Goal: Find contact information: Find contact information

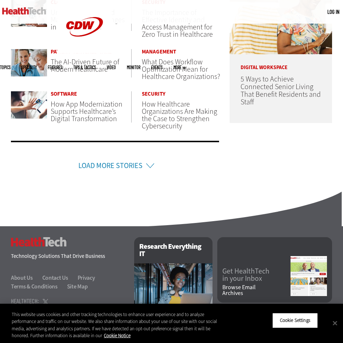
scroll to position [464, 0]
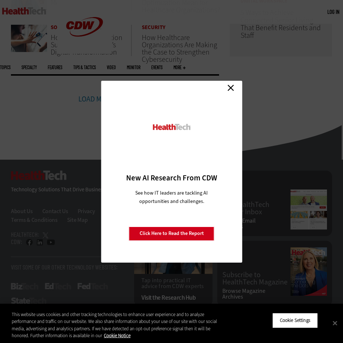
click at [230, 88] on link "Close" at bounding box center [230, 88] width 11 height 11
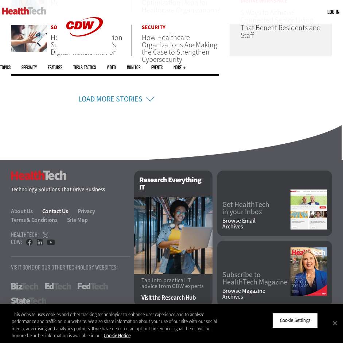
click at [57, 210] on link "Contact Us" at bounding box center [59, 211] width 34 height 8
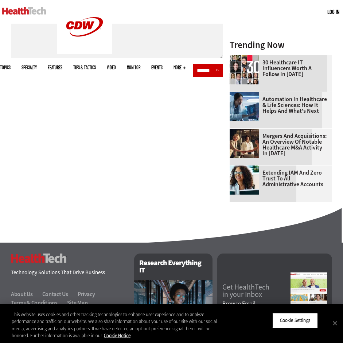
scroll to position [442, 0]
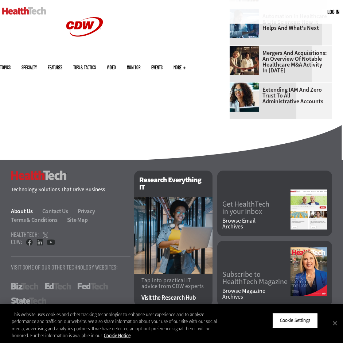
click at [24, 211] on link "About Us" at bounding box center [26, 211] width 30 height 8
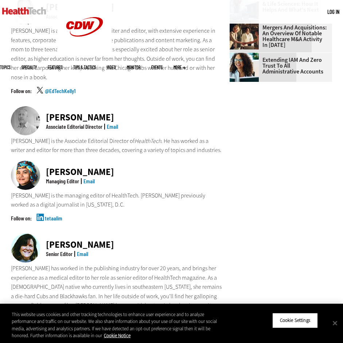
click at [123, 139] on p "Matt McLaughlin is the Associate Editorial Director of HealthTech . He has work…" at bounding box center [116, 145] width 211 height 19
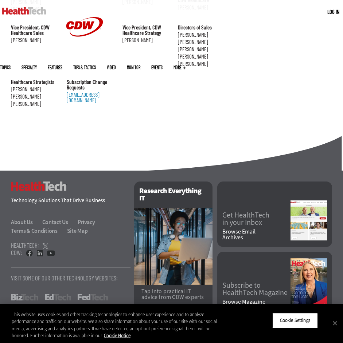
scroll to position [869, 0]
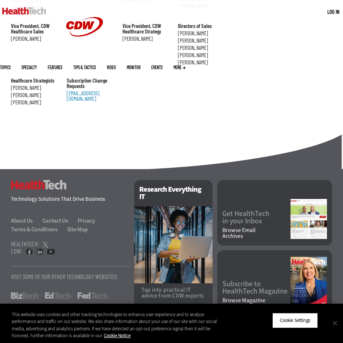
click at [333, 327] on button "Close" at bounding box center [335, 323] width 16 height 16
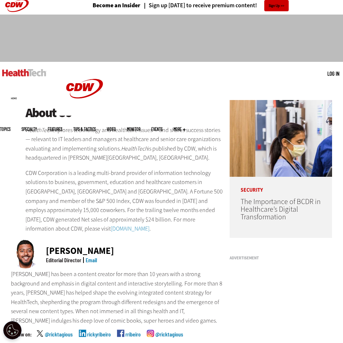
scroll to position [0, 0]
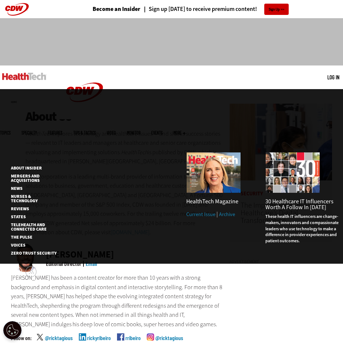
click at [185, 131] on span "More" at bounding box center [179, 133] width 12 height 4
click at [24, 166] on link "About Insider" at bounding box center [32, 168] width 43 height 4
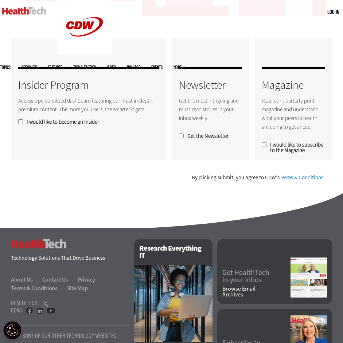
scroll to position [548, 0]
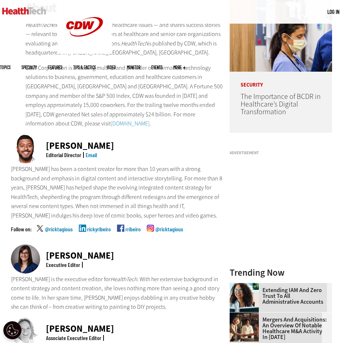
scroll to position [127, 0]
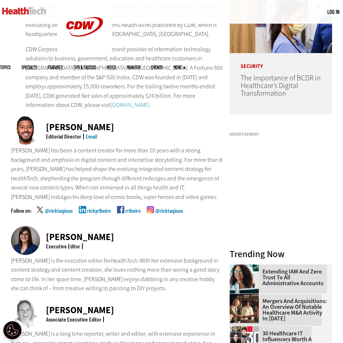
drag, startPoint x: 52, startPoint y: 155, endPoint x: 110, endPoint y: 157, distance: 57.9
click at [106, 157] on p "[PERSON_NAME] has been a content creator for more than 10 years with a strong b…" at bounding box center [116, 174] width 211 height 56
click at [112, 159] on p "[PERSON_NAME] has been a content creator for more than 10 years with a strong b…" at bounding box center [116, 174] width 211 height 56
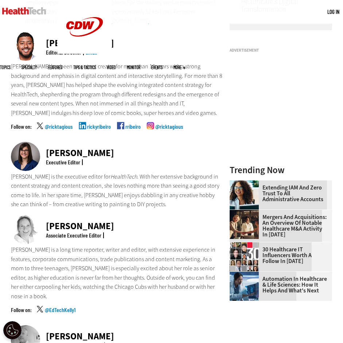
scroll to position [0, 0]
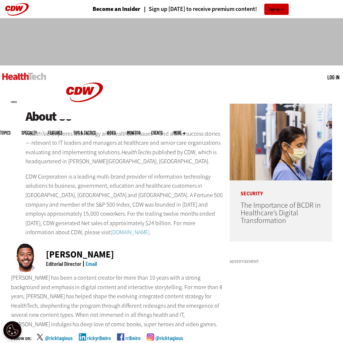
click at [185, 131] on span "More" at bounding box center [179, 133] width 12 height 4
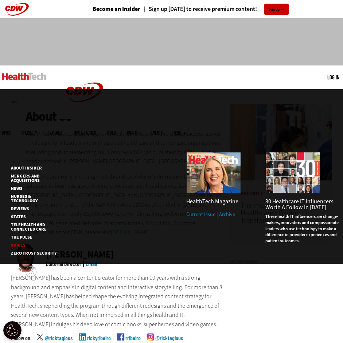
click at [13, 243] on link "Voices" at bounding box center [32, 245] width 43 height 4
click at [15, 243] on link "Voices" at bounding box center [32, 245] width 43 height 4
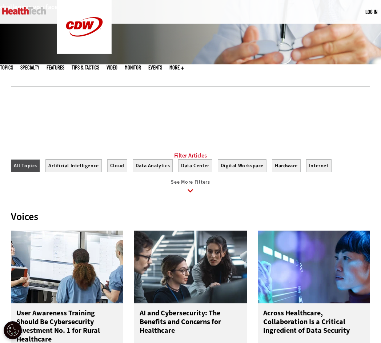
scroll to position [174, 0]
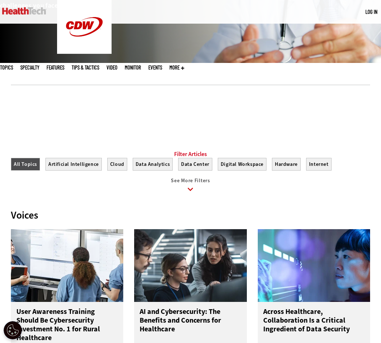
click at [191, 184] on span "See More Filters" at bounding box center [190, 180] width 39 height 7
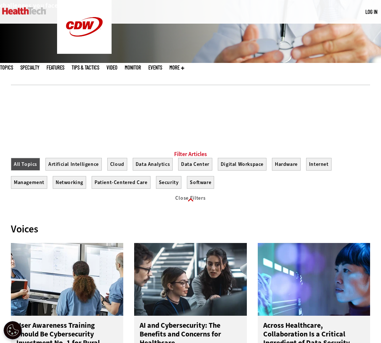
click at [192, 208] on icon at bounding box center [190, 199] width 17 height 17
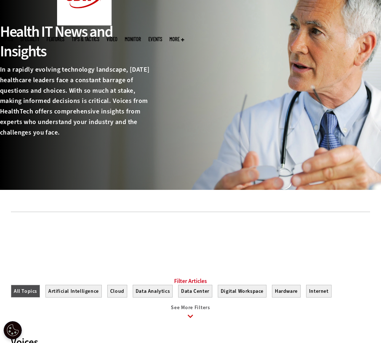
scroll to position [0, 0]
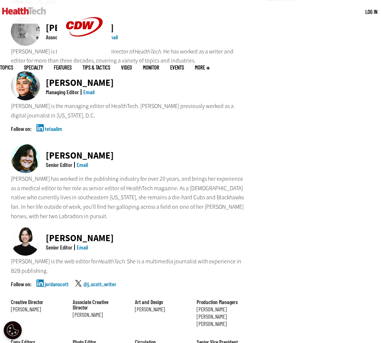
scroll to position [540, 0]
